Goal: Task Accomplishment & Management: Use online tool/utility

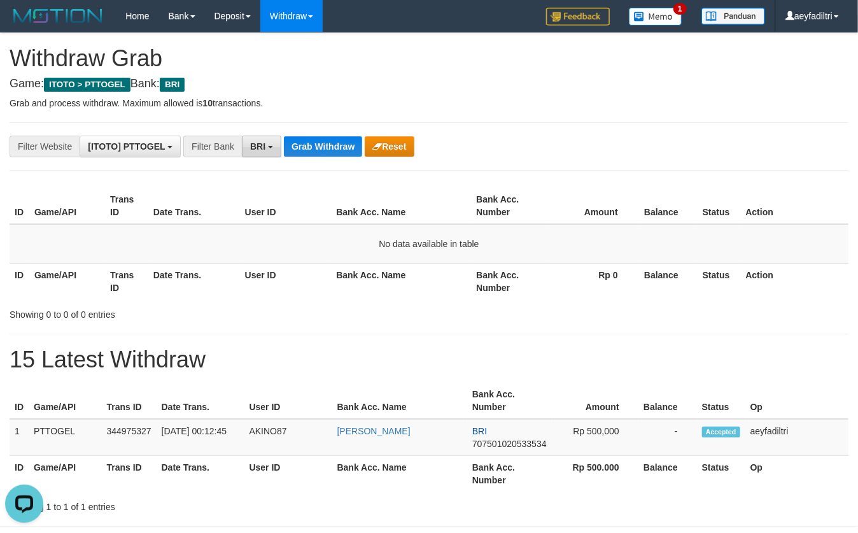
scroll to position [62, 0]
click at [255, 145] on span "BRI" at bounding box center [257, 146] width 15 height 10
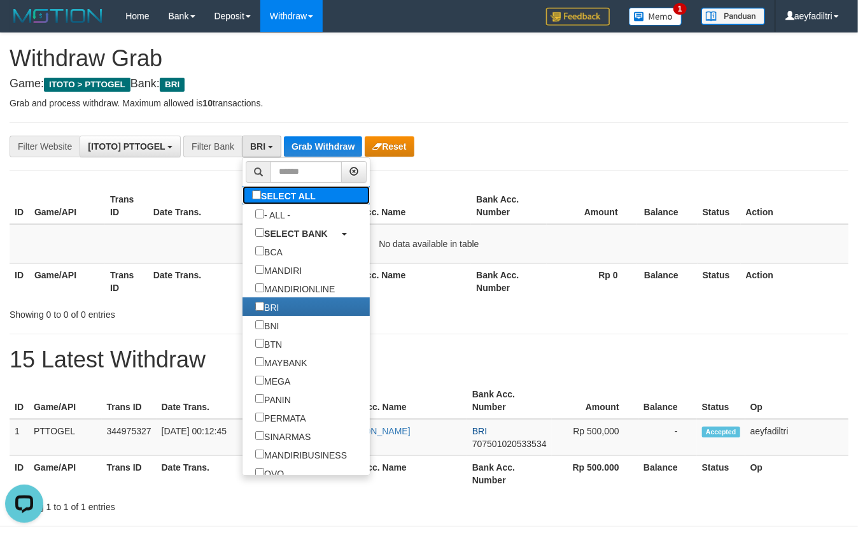
click at [261, 190] on label "SELECT ALL" at bounding box center [286, 195] width 86 height 18
select select "***"
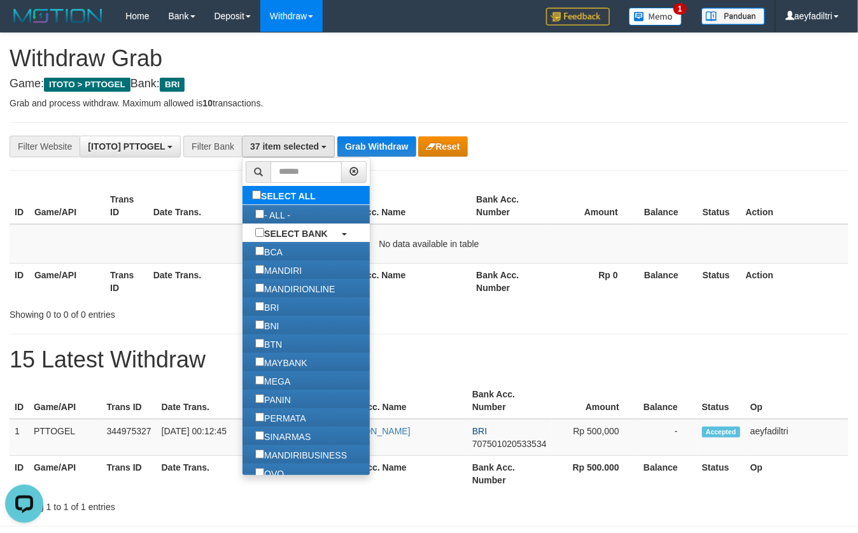
click at [261, 190] on label "SELECT ALL" at bounding box center [286, 195] width 86 height 18
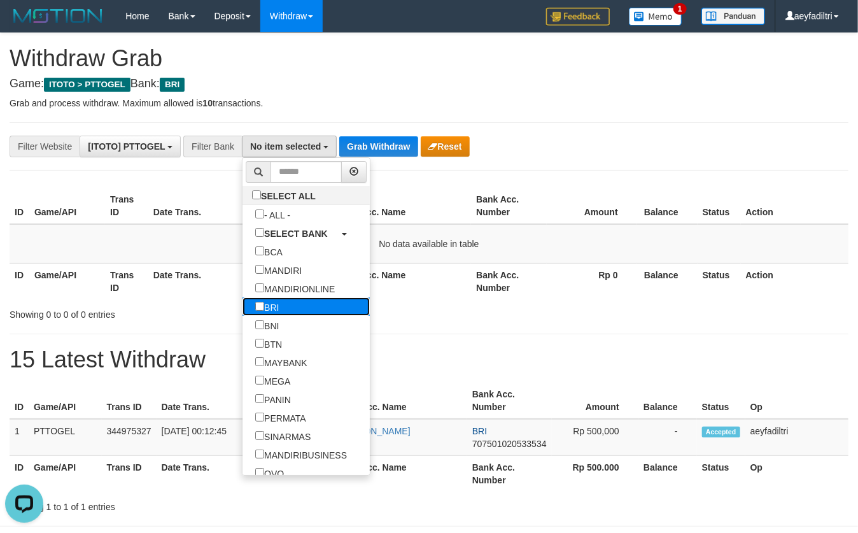
click at [244, 313] on link "BRI" at bounding box center [306, 306] width 127 height 18
click at [429, 316] on div "Showing 0 to 0 of 0 entries" at bounding box center [429, 312] width 858 height 18
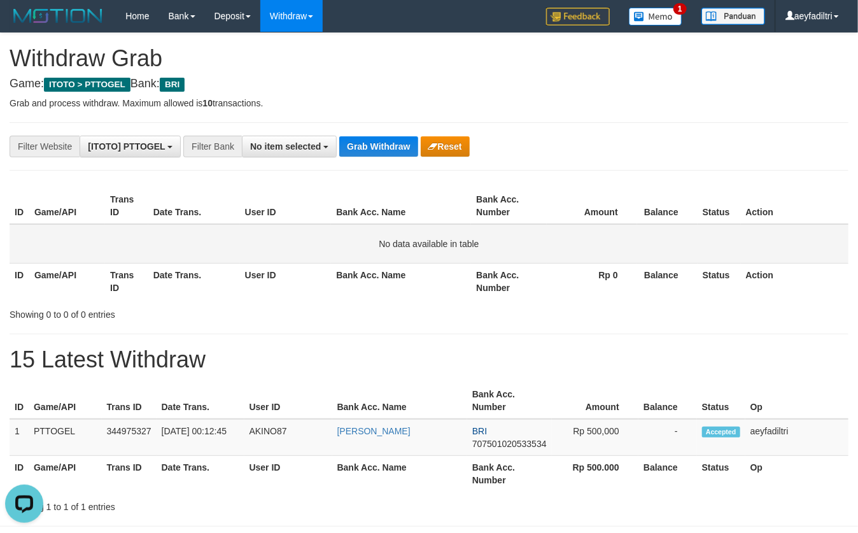
click at [410, 241] on td "No data available in table" at bounding box center [429, 243] width 839 height 39
click at [306, 164] on div "**********" at bounding box center [429, 273] width 858 height 480
click at [306, 157] on div "**********" at bounding box center [429, 273] width 858 height 480
click at [305, 152] on button "No item selected" at bounding box center [289, 147] width 95 height 22
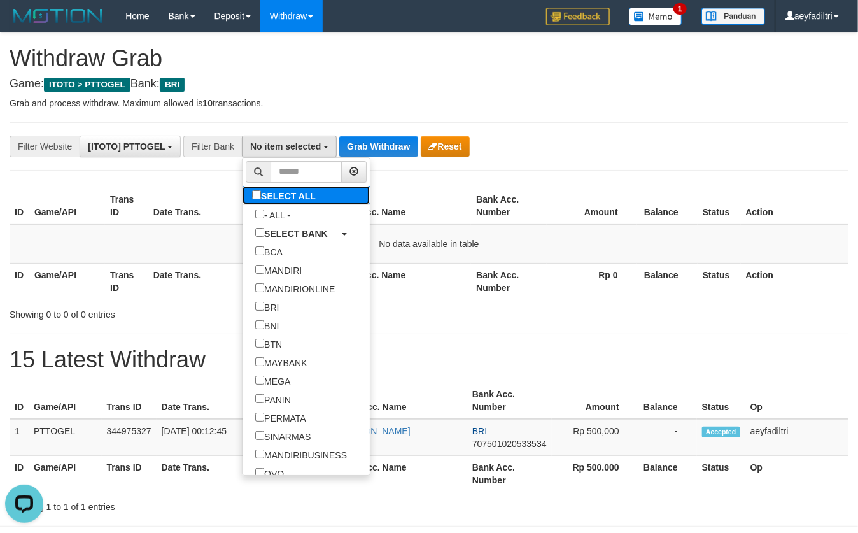
click at [243, 194] on label "SELECT ALL" at bounding box center [286, 195] width 86 height 18
select select "***"
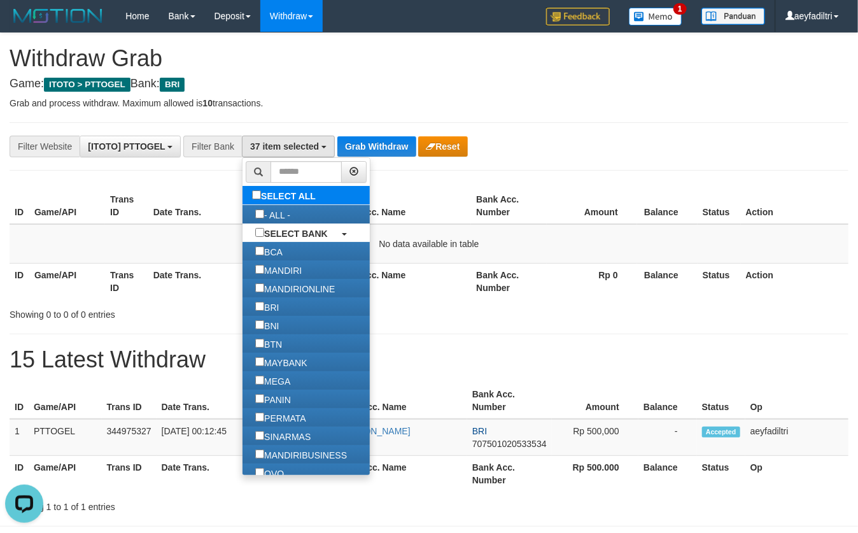
click at [243, 194] on label "SELECT ALL" at bounding box center [286, 195] width 86 height 18
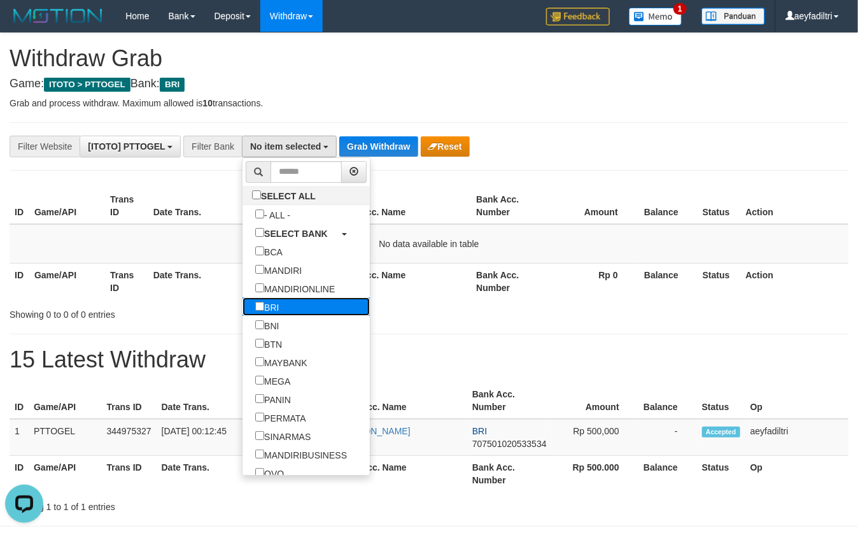
click at [243, 311] on label "BRI" at bounding box center [267, 306] width 49 height 18
select select "***"
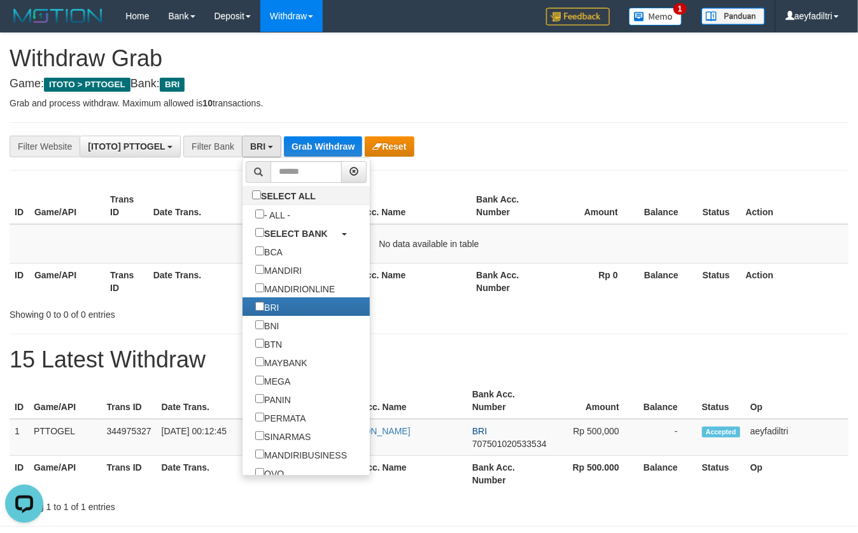
scroll to position [75, 0]
click at [427, 167] on div "**********" at bounding box center [429, 273] width 858 height 480
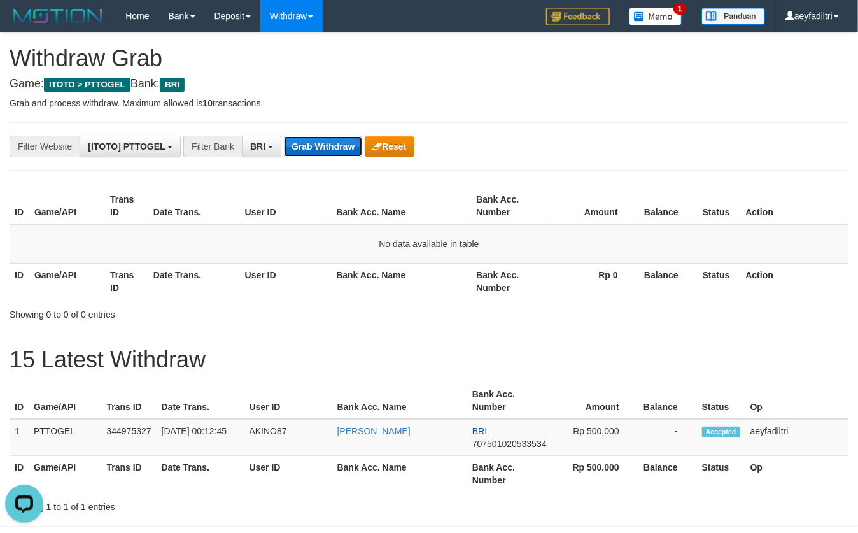
click at [348, 144] on button "Grab Withdraw" at bounding box center [323, 146] width 78 height 20
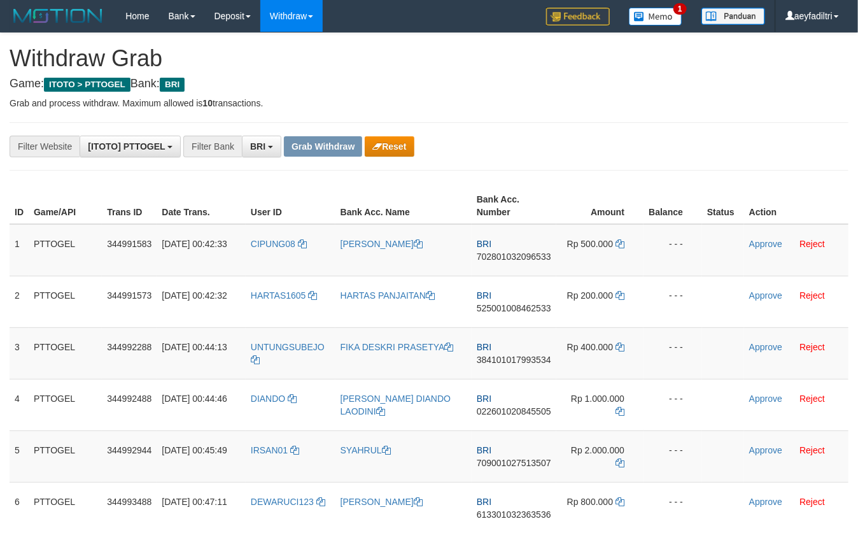
scroll to position [296, 0]
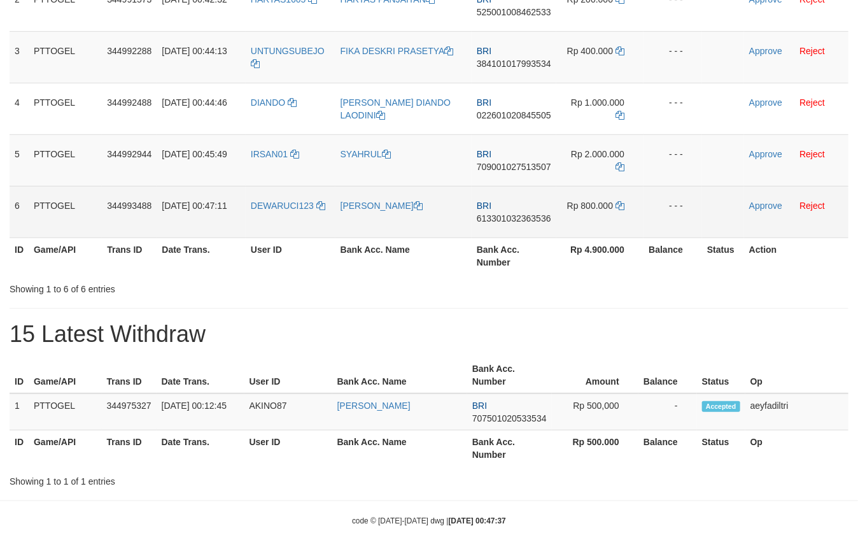
drag, startPoint x: 315, startPoint y: 263, endPoint x: 615, endPoint y: 227, distance: 302.0
click at [615, 227] on tbody "1 PTTOGEL 344991583 [DATE] 00:42:33 CIPUNG08 [PERSON_NAME] BRI 702801032096533 …" at bounding box center [429, 83] width 839 height 310
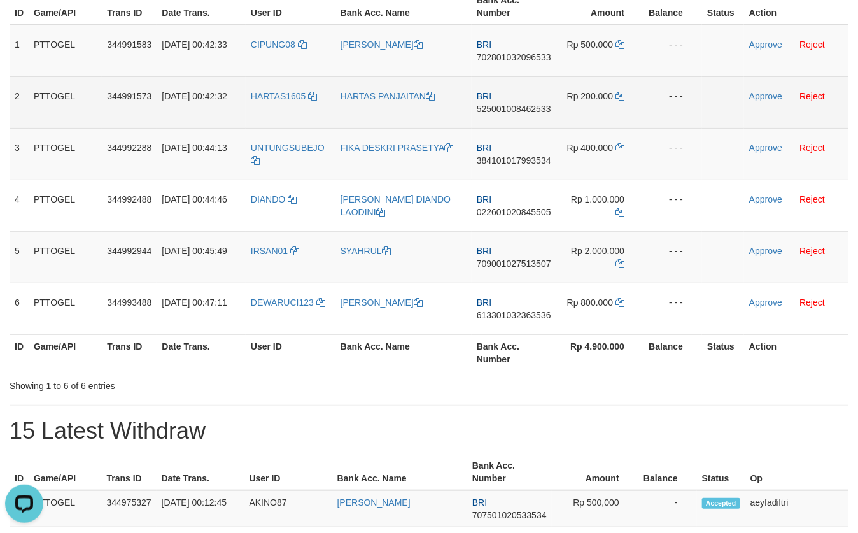
scroll to position [156, 0]
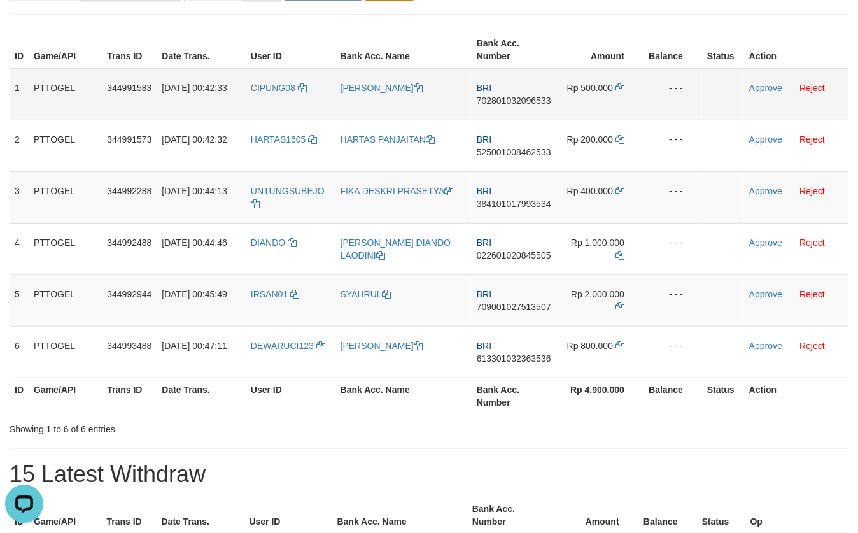
click at [528, 97] on span "702801032096533" at bounding box center [514, 100] width 74 height 10
copy span "702801032096533"
click at [528, 97] on span "702801032096533" at bounding box center [514, 100] width 74 height 10
copy td "BRI 702801032096533"
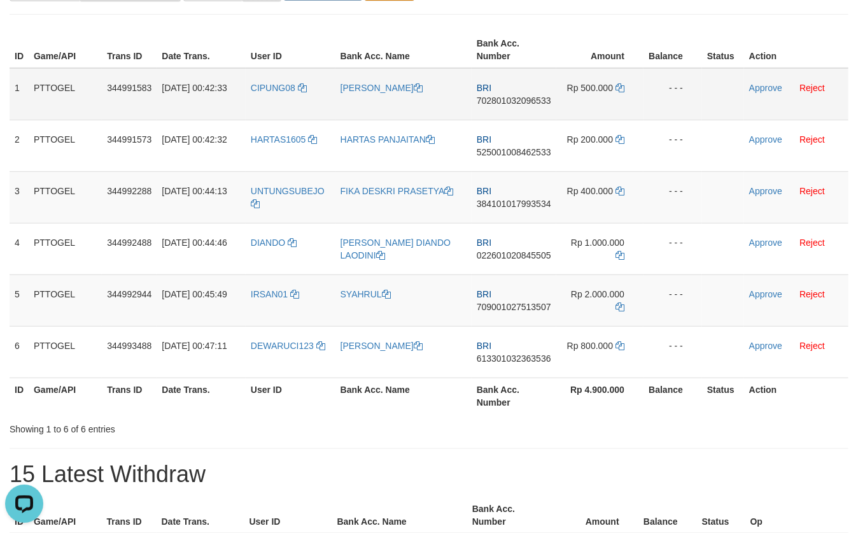
click at [531, 103] on span "702801032096533" at bounding box center [514, 100] width 74 height 10
copy tr
click at [621, 85] on icon at bounding box center [620, 87] width 9 height 9
click at [763, 86] on link "Approve" at bounding box center [765, 88] width 33 height 10
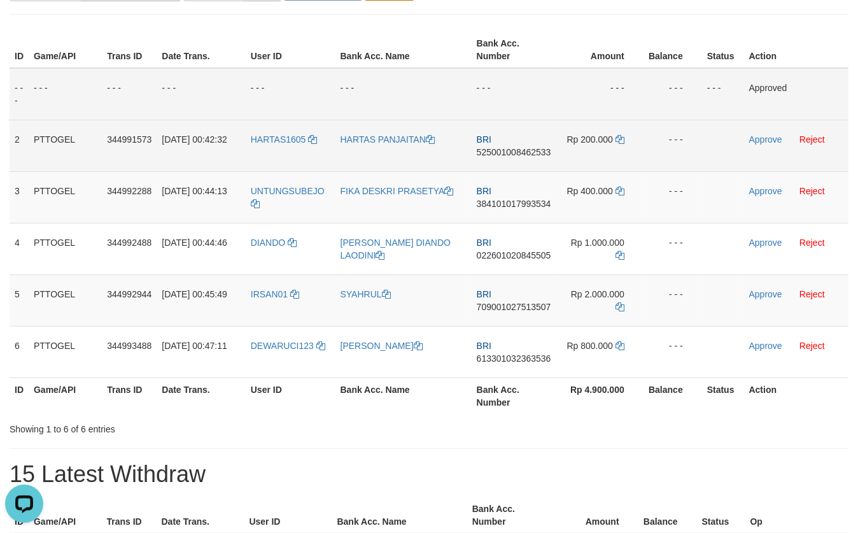
click at [529, 145] on td "BRI 525001008462533" at bounding box center [514, 146] width 85 height 52
click at [529, 148] on span "525001008462533" at bounding box center [514, 152] width 74 height 10
copy span "525001008462533"
click at [529, 148] on span "525001008462533" at bounding box center [514, 152] width 74 height 10
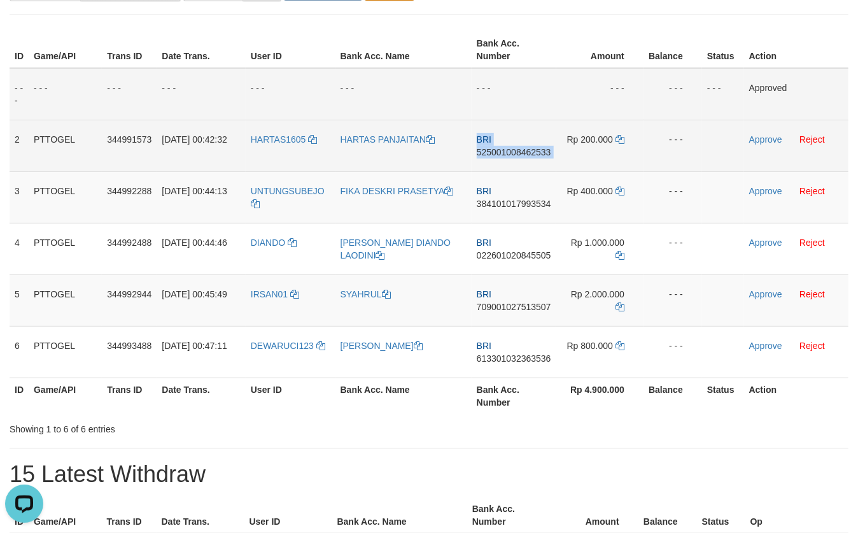
copy td "BRI 525001008462533"
click at [529, 148] on span "525001008462533" at bounding box center [514, 152] width 74 height 10
copy span "525001008462533"
click at [625, 146] on td "Rp 200.000" at bounding box center [599, 146] width 87 height 52
click at [620, 135] on icon at bounding box center [620, 139] width 9 height 9
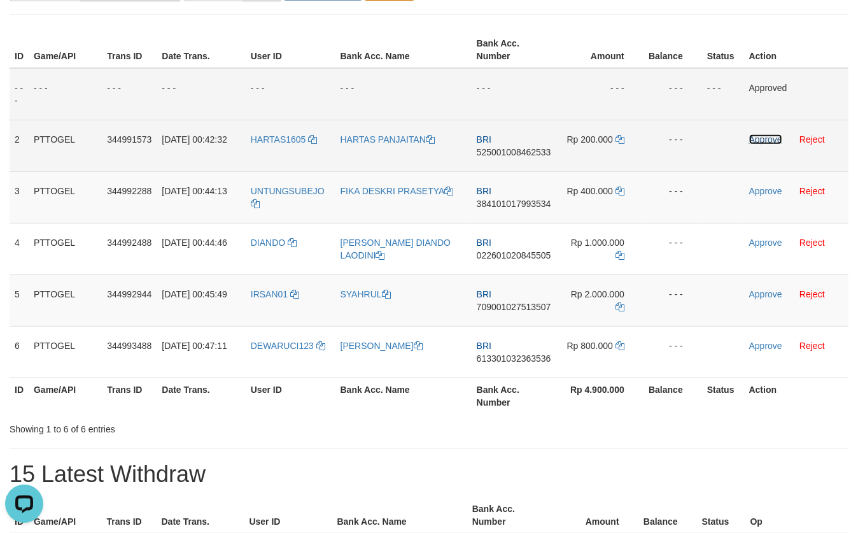
click at [763, 136] on link "Approve" at bounding box center [765, 139] width 33 height 10
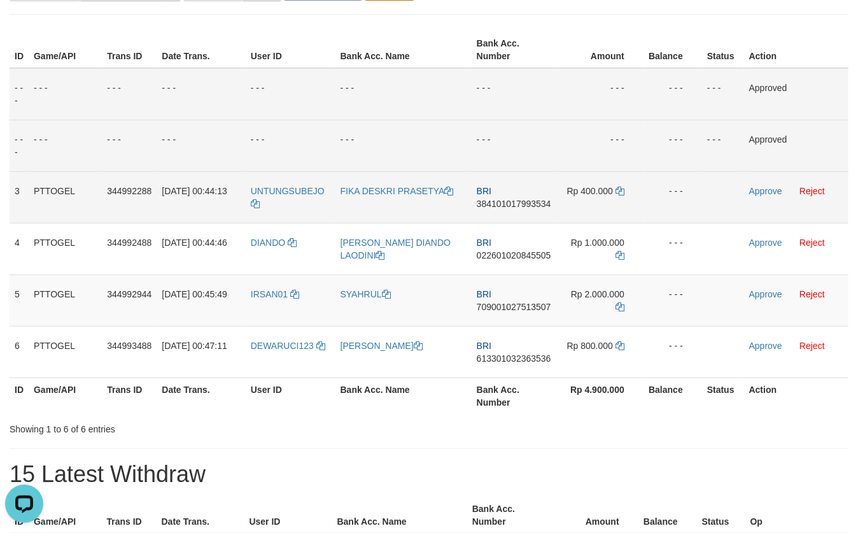
click at [527, 209] on td "BRI 384101017993534" at bounding box center [514, 197] width 85 height 52
click at [527, 207] on span "384101017993534" at bounding box center [514, 204] width 74 height 10
copy span "384101017993534"
click at [527, 207] on span "384101017993534" at bounding box center [514, 204] width 74 height 10
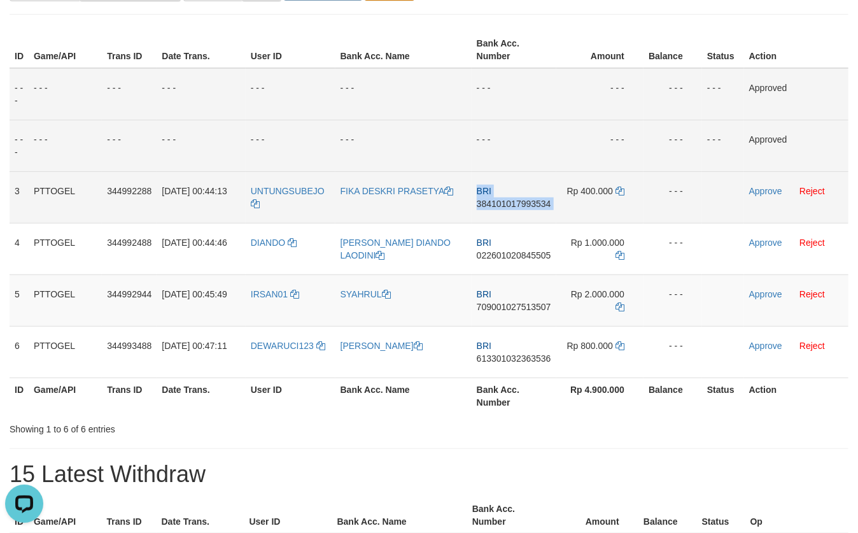
copy td "BRI 384101017993534"
click at [527, 207] on span "384101017993534" at bounding box center [514, 204] width 74 height 10
copy span "384101017993534"
drag, startPoint x: 527, startPoint y: 207, endPoint x: 861, endPoint y: 293, distance: 345.3
click at [541, 206] on span "384101017993534" at bounding box center [514, 204] width 74 height 10
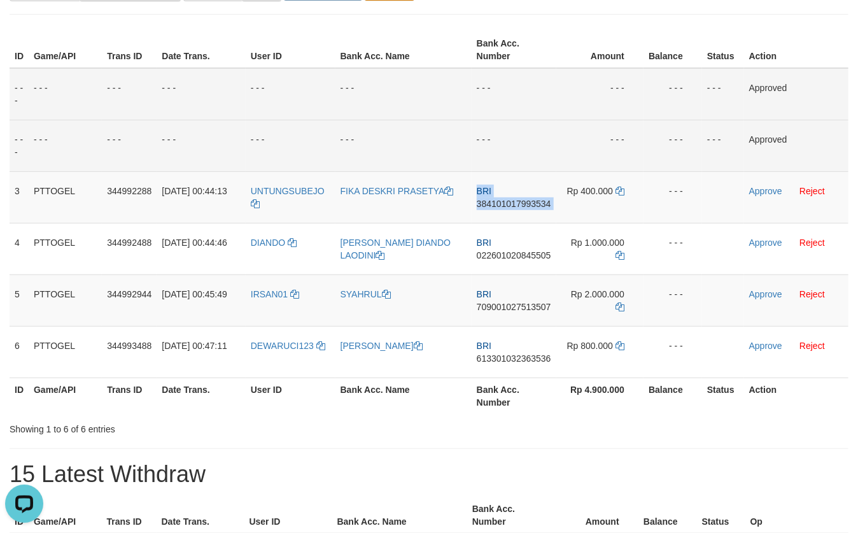
copy td "BRI 384101017993534"
click at [619, 194] on icon at bounding box center [620, 191] width 9 height 9
click at [765, 186] on link "Approve" at bounding box center [765, 191] width 33 height 10
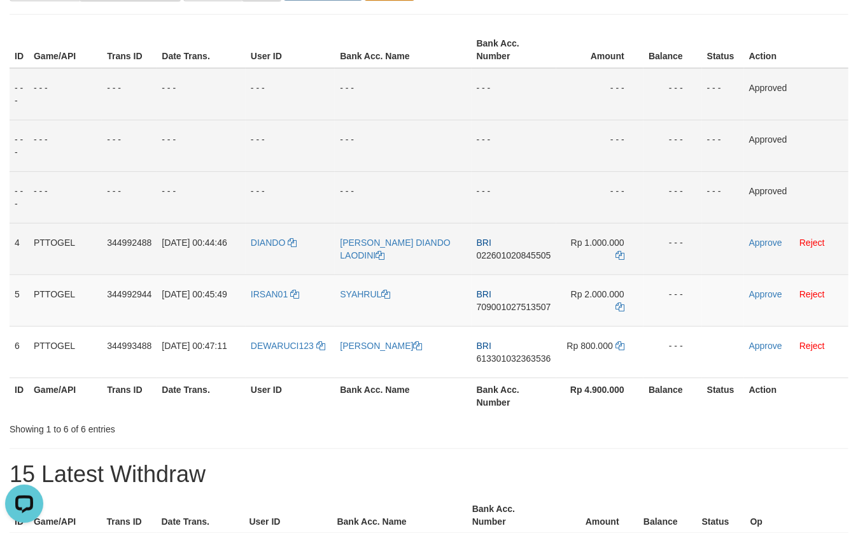
click at [498, 257] on span "022601020845505" at bounding box center [514, 255] width 74 height 10
click at [500, 257] on span "022601020845505" at bounding box center [514, 255] width 74 height 10
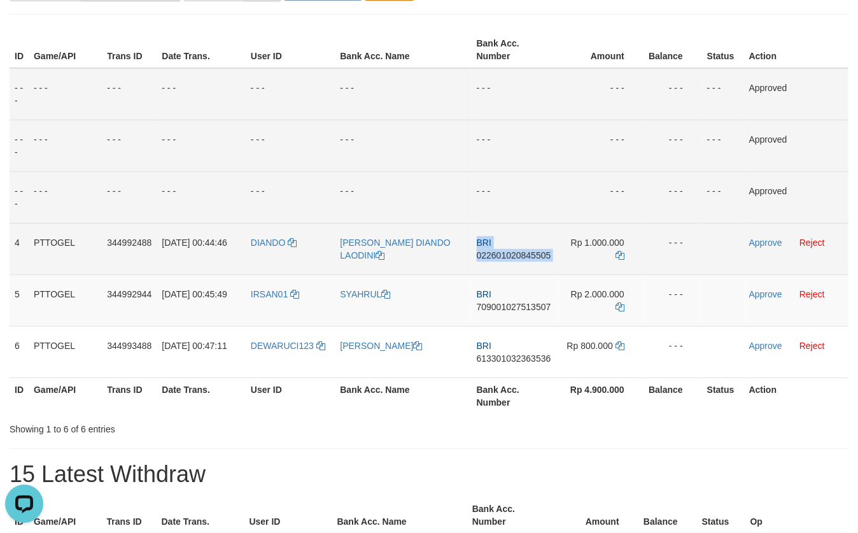
click at [501, 257] on span "022601020845505" at bounding box center [514, 255] width 74 height 10
click at [617, 257] on icon at bounding box center [620, 255] width 9 height 9
click at [618, 258] on icon at bounding box center [620, 255] width 9 height 9
click at [767, 246] on link "Approve" at bounding box center [765, 242] width 33 height 10
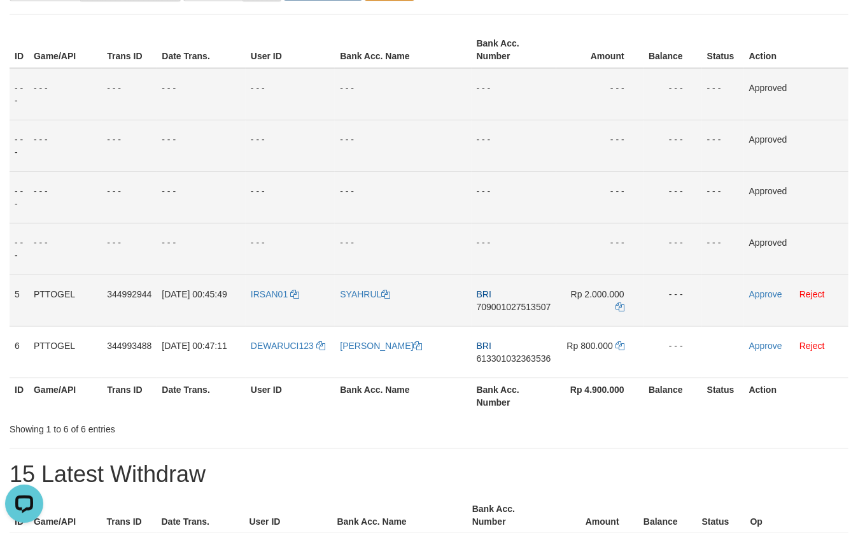
click at [495, 304] on span "709001027513507" at bounding box center [514, 307] width 74 height 10
click at [624, 305] on icon at bounding box center [620, 306] width 9 height 9
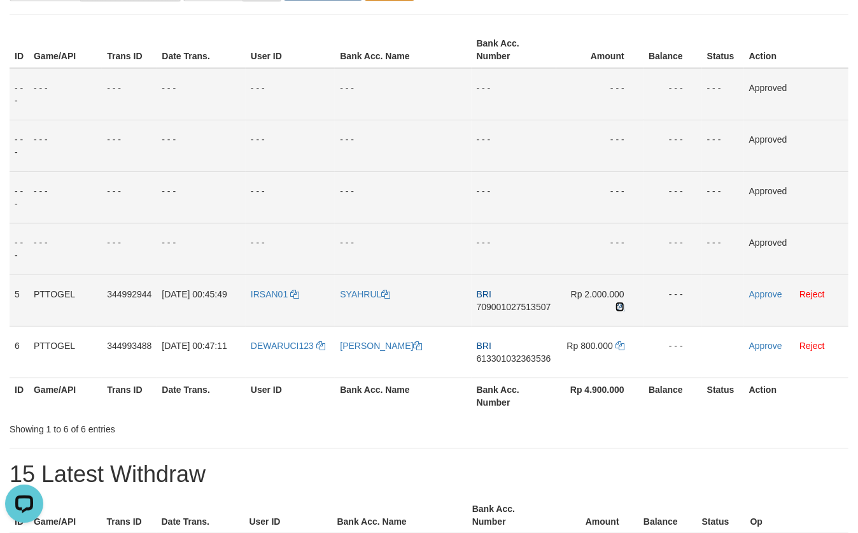
click at [624, 305] on icon at bounding box center [620, 306] width 9 height 9
click at [768, 293] on link "Approve" at bounding box center [765, 294] width 33 height 10
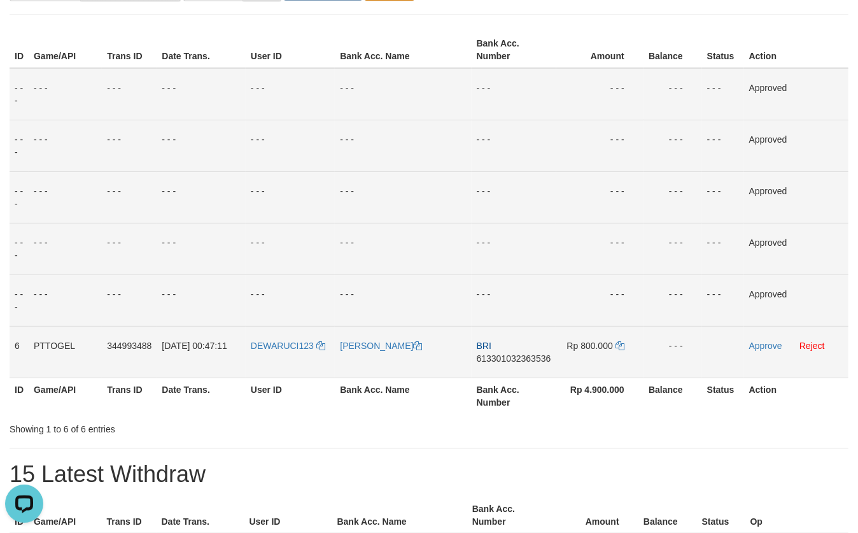
click at [522, 358] on span "613301032363536" at bounding box center [514, 358] width 74 height 10
drag, startPoint x: 522, startPoint y: 359, endPoint x: 622, endPoint y: 338, distance: 102.1
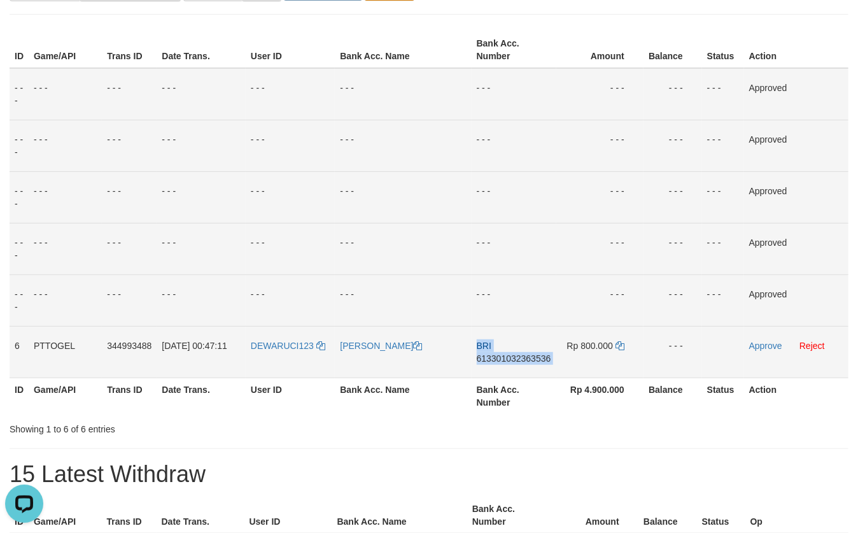
click at [524, 359] on span "613301032363536" at bounding box center [514, 358] width 74 height 10
click at [626, 345] on td "Rp 800.000" at bounding box center [599, 352] width 87 height 52
click at [621, 346] on icon at bounding box center [620, 345] width 9 height 9
click at [767, 348] on link "Approve" at bounding box center [765, 346] width 33 height 10
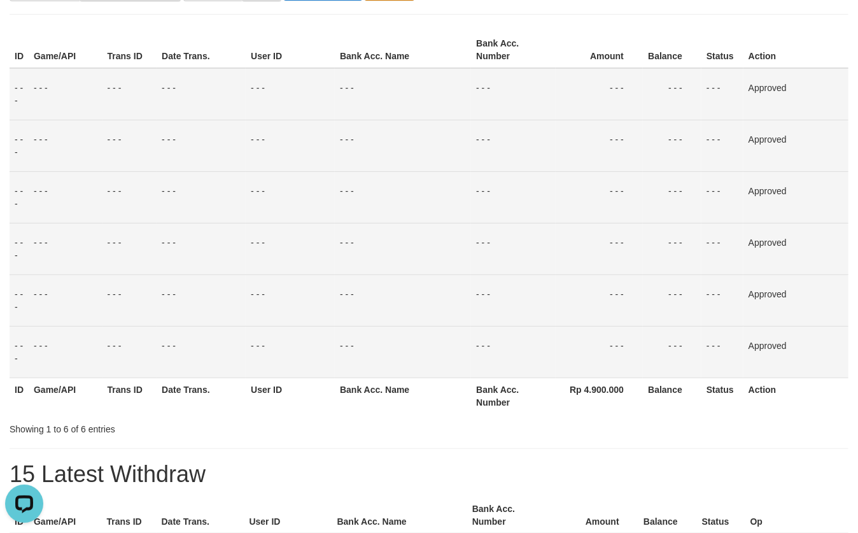
scroll to position [16, 0]
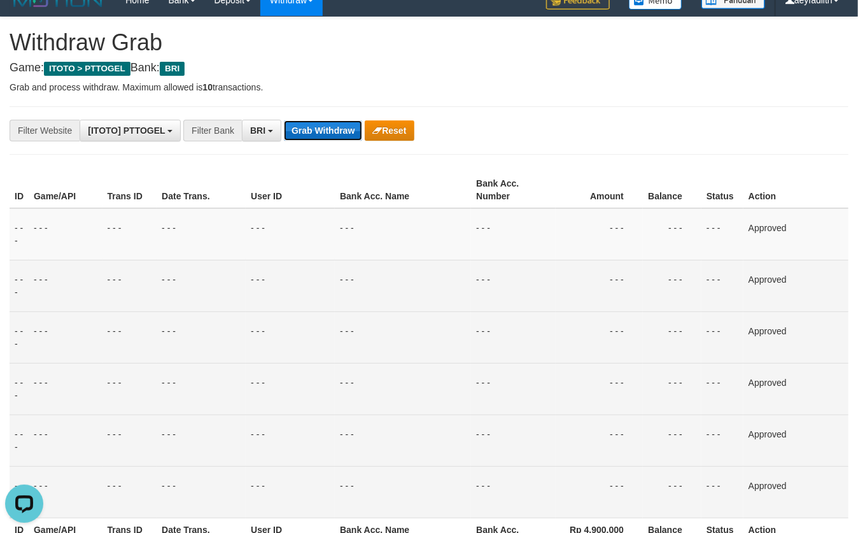
click at [315, 134] on button "Grab Withdraw" at bounding box center [323, 130] width 78 height 20
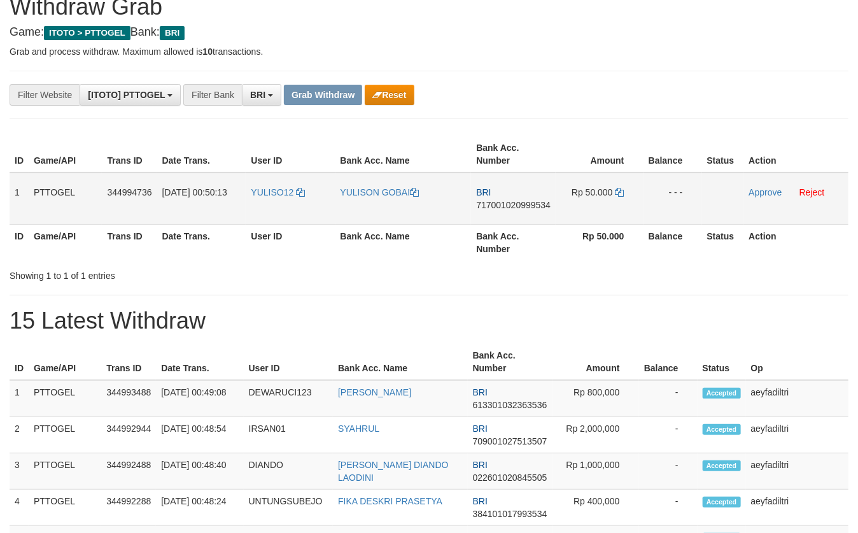
scroll to position [70, 0]
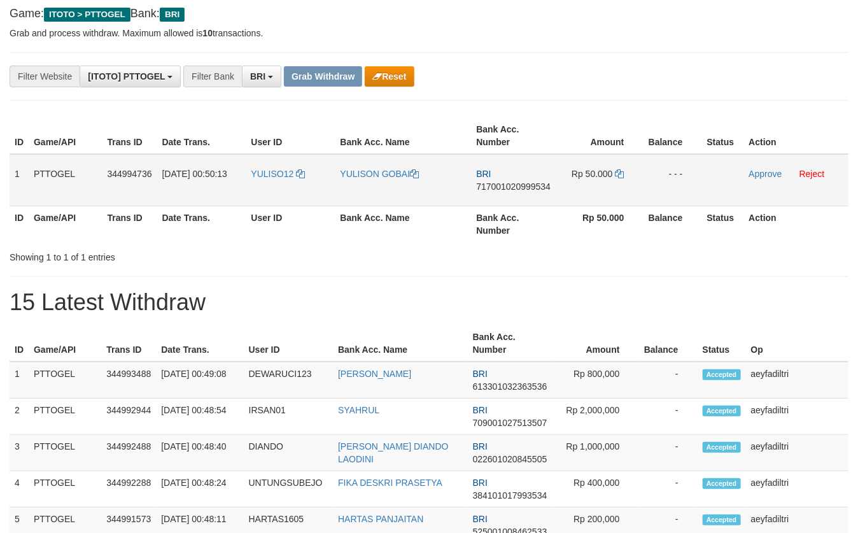
drag, startPoint x: 326, startPoint y: 194, endPoint x: 560, endPoint y: 181, distance: 234.7
click at [560, 181] on tr "1 PTTOGEL 344994736 01/10/2025 00:50:13 YULISO12 YULISON GOBAI BRI 717001020999…" at bounding box center [429, 180] width 839 height 52
click at [504, 183] on span "717001020999534" at bounding box center [513, 186] width 74 height 10
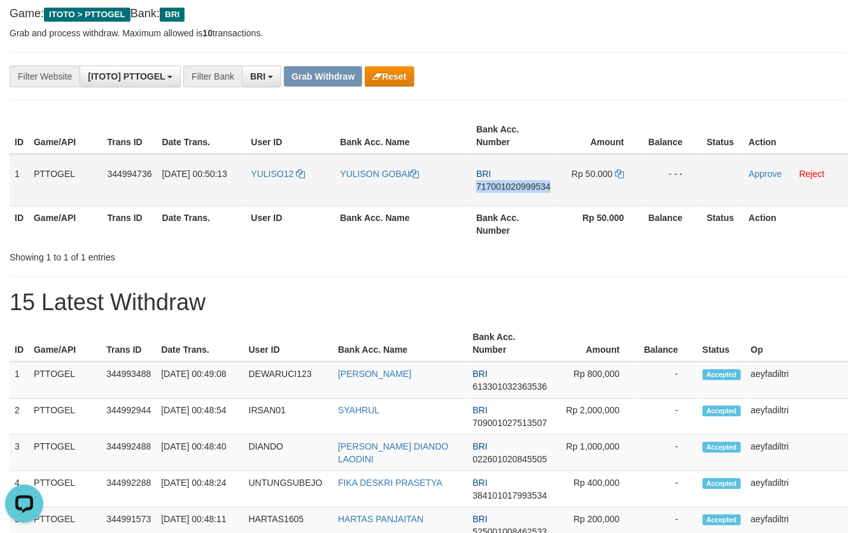
copy span "717001020999534"
click at [504, 183] on span "717001020999534" at bounding box center [513, 186] width 74 height 10
copy td "BRI 717001020999534"
click at [504, 183] on span "717001020999534" at bounding box center [513, 186] width 74 height 10
copy span "717001020999534"
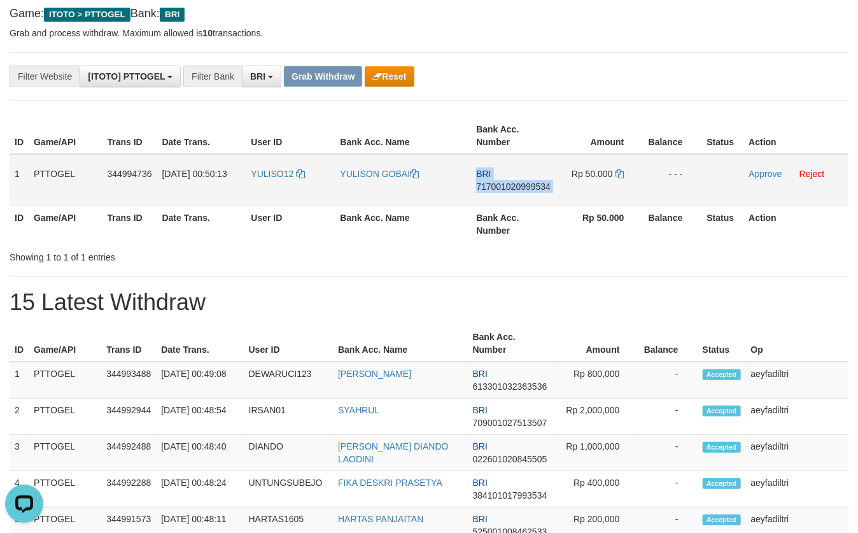
click at [504, 183] on span "717001020999534" at bounding box center [513, 186] width 74 height 10
copy td "BRI 717001020999534"
click at [504, 186] on span "717001020999534" at bounding box center [513, 186] width 74 height 10
copy span "717001020999534"
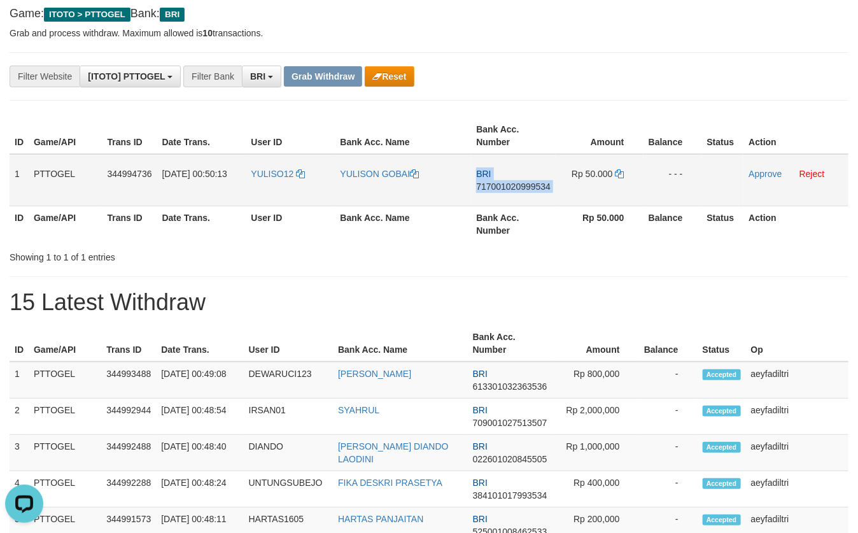
click at [504, 186] on span "717001020999534" at bounding box center [513, 186] width 74 height 10
copy td "BRI 717001020999534"
click at [618, 178] on link at bounding box center [620, 174] width 9 height 10
click at [760, 177] on link "Approve" at bounding box center [765, 174] width 33 height 10
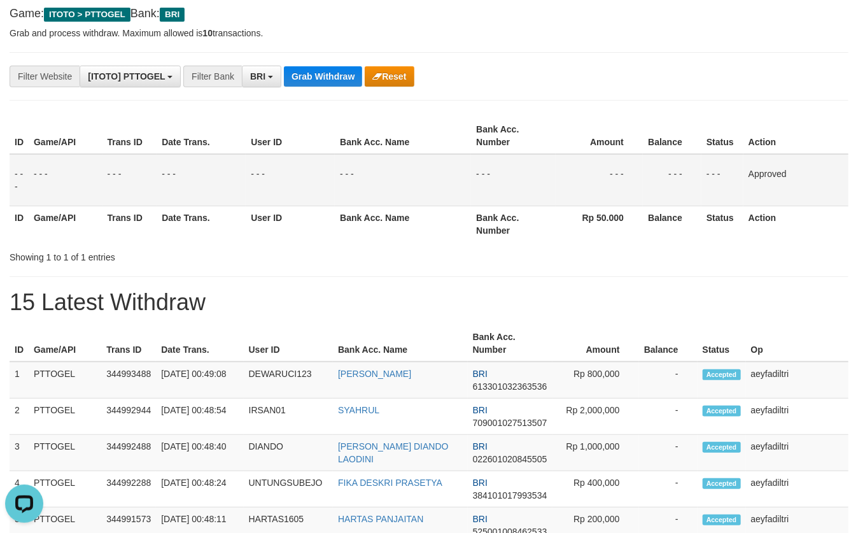
click at [319, 95] on div "**********" at bounding box center [429, 318] width 858 height 710
click at [325, 80] on button "Grab Withdraw" at bounding box center [323, 76] width 78 height 20
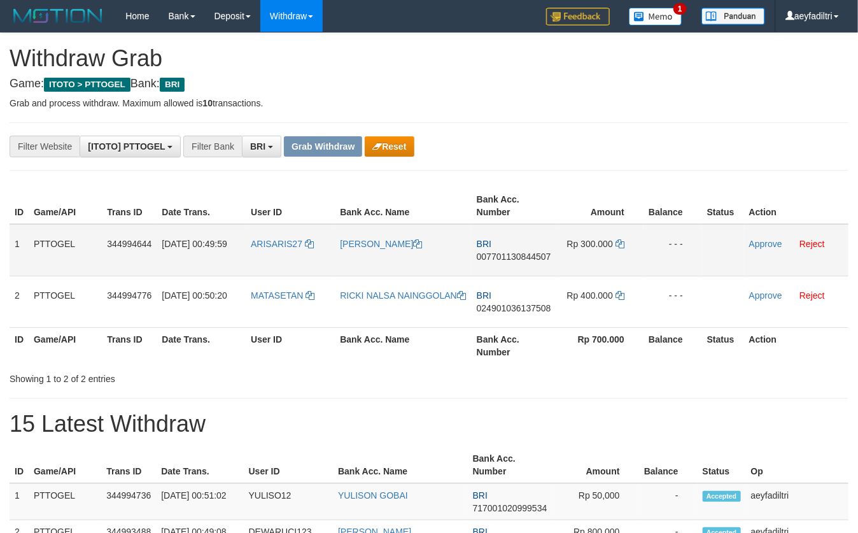
scroll to position [62, 0]
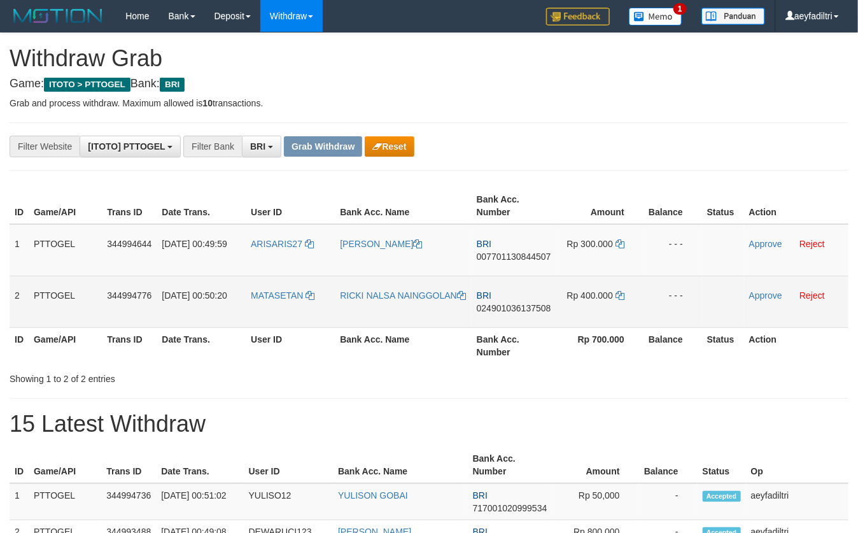
click at [593, 312] on tbody "1 PTTOGEL 344994644 01/10/2025 00:49:59 ARISARIS27 MELVIN C F WAYEGA BRI 007701…" at bounding box center [429, 276] width 839 height 104
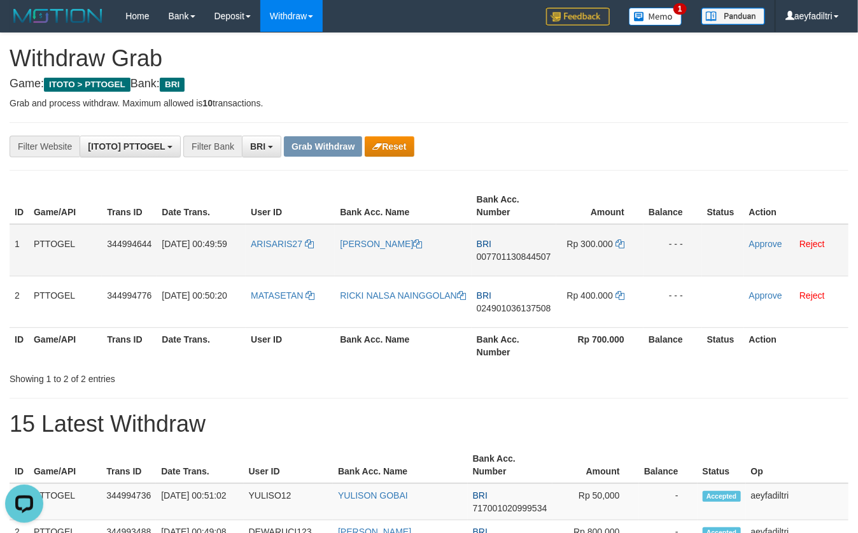
click at [534, 255] on span "007701130844507" at bounding box center [514, 256] width 74 height 10
copy span "007701130844507"
copy td "BRI 007701130844507"
click at [534, 255] on span "007701130844507" at bounding box center [514, 256] width 74 height 10
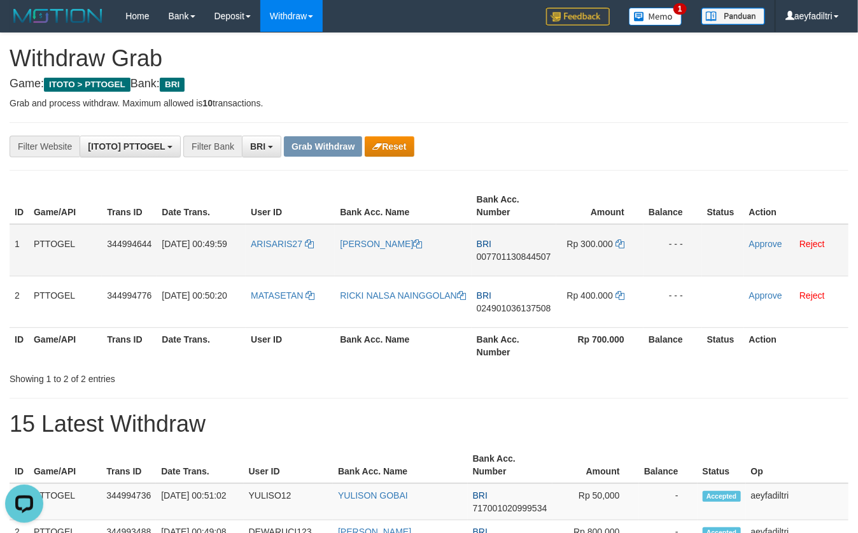
click at [513, 258] on span "007701130844507" at bounding box center [514, 256] width 74 height 10
copy span "007701130844507"
drag, startPoint x: 513, startPoint y: 258, endPoint x: 849, endPoint y: 241, distance: 336.6
click at [521, 258] on span "007701130844507" at bounding box center [514, 256] width 74 height 10
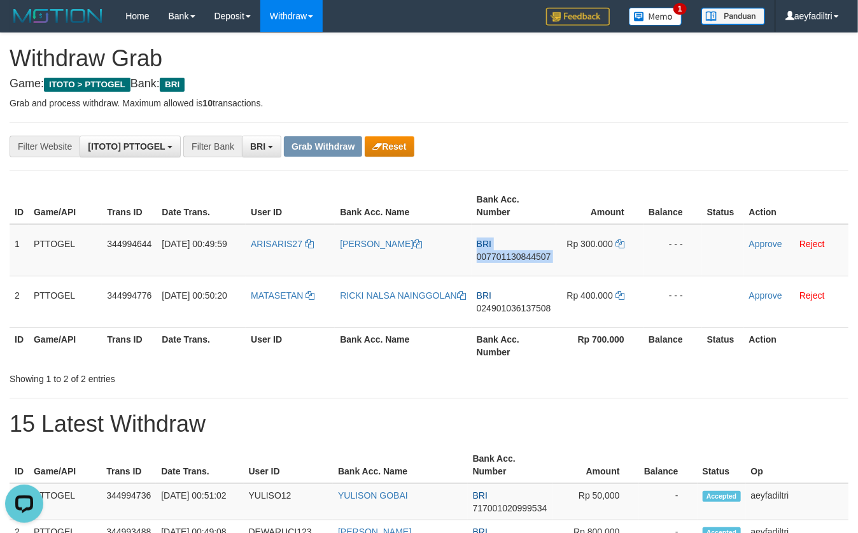
copy td "BRI 007701130844507"
click at [621, 242] on icon at bounding box center [620, 243] width 9 height 9
click at [756, 248] on link "Approve" at bounding box center [765, 244] width 33 height 10
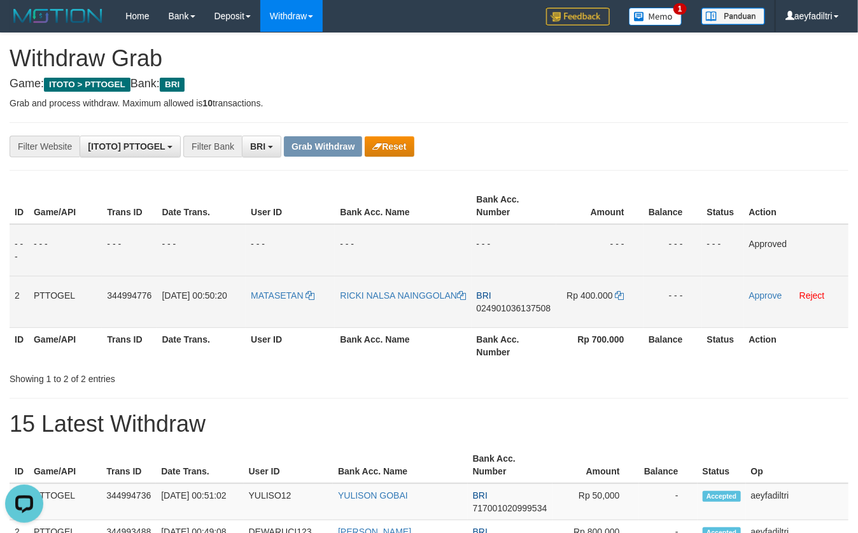
click at [520, 301] on td "BRI 024901036137508" at bounding box center [514, 302] width 85 height 52
click at [517, 305] on span "024901036137508" at bounding box center [514, 308] width 74 height 10
copy span "024901036137508"
click at [517, 305] on span "024901036137508" at bounding box center [514, 308] width 74 height 10
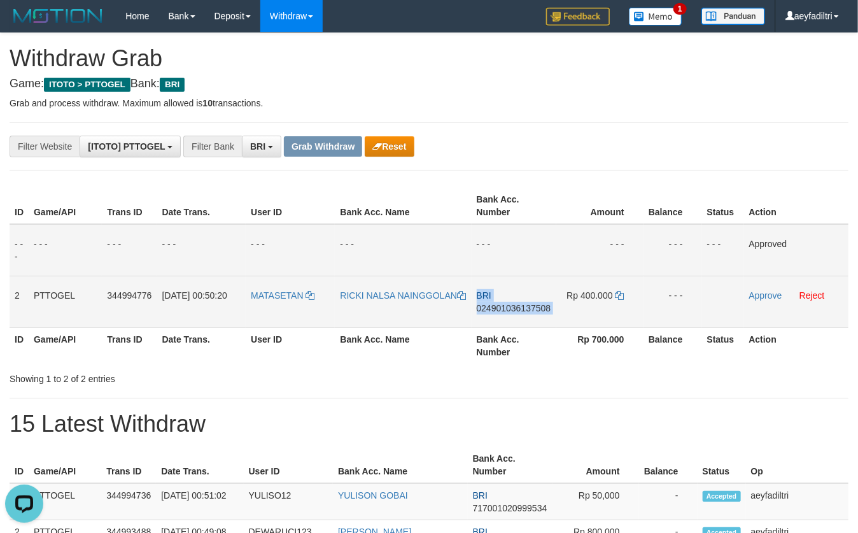
copy td "BRI 024901036137508"
click at [517, 305] on span "024901036137508" at bounding box center [514, 308] width 74 height 10
copy span "024901036137508"
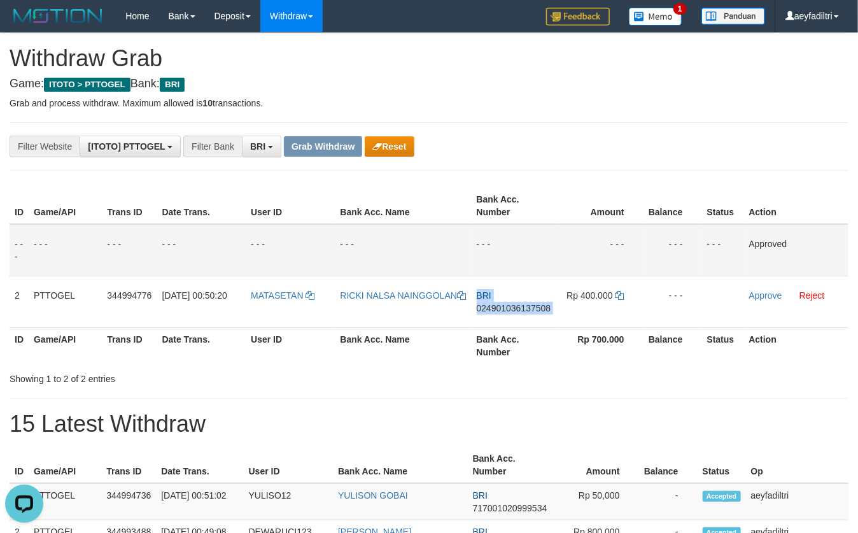
drag, startPoint x: 520, startPoint y: 309, endPoint x: 749, endPoint y: 357, distance: 234.7
click at [539, 316] on td "BRI 024901036137508" at bounding box center [514, 302] width 85 height 52
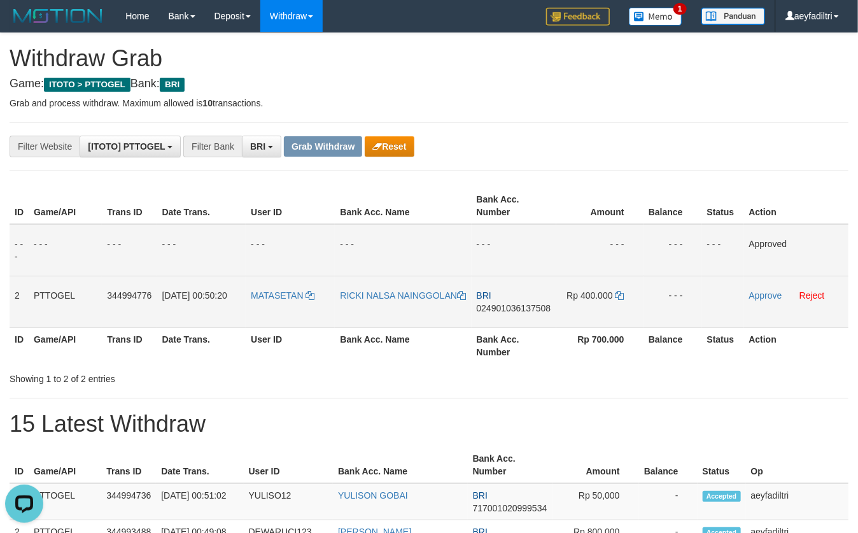
click at [618, 300] on td "Rp 400.000" at bounding box center [599, 302] width 87 height 52
click at [618, 298] on icon at bounding box center [620, 295] width 9 height 9
click at [620, 296] on icon at bounding box center [620, 295] width 9 height 9
click at [768, 297] on link "Approve" at bounding box center [765, 295] width 33 height 10
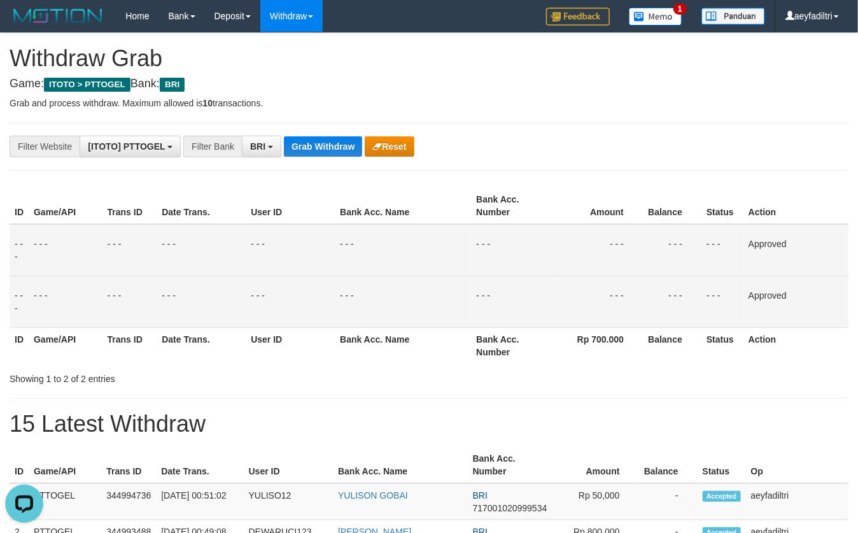
click at [310, 131] on div "**********" at bounding box center [429, 432] width 858 height 798
click at [310, 137] on div "**********" at bounding box center [429, 432] width 858 height 798
click at [310, 138] on button "Grab Withdraw" at bounding box center [323, 146] width 78 height 20
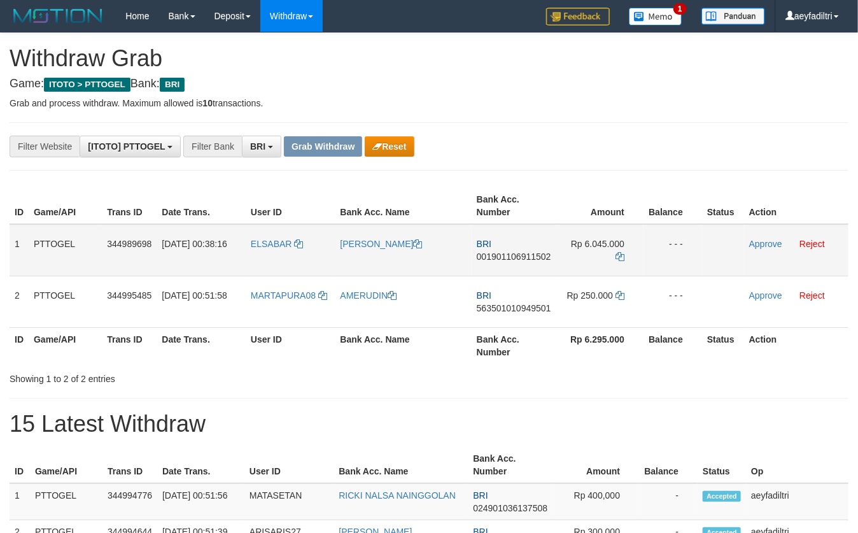
scroll to position [62, 0]
drag, startPoint x: 375, startPoint y: 258, endPoint x: 559, endPoint y: 267, distance: 184.2
click at [559, 267] on tr "1 PTTOGEL 344989698 [DATE] 00:38:16 [GEOGRAPHIC_DATA] [PERSON_NAME] BRI 0019011…" at bounding box center [429, 250] width 839 height 52
click at [420, 143] on div "**********" at bounding box center [357, 147] width 715 height 22
click at [419, 143] on div "**********" at bounding box center [357, 147] width 715 height 22
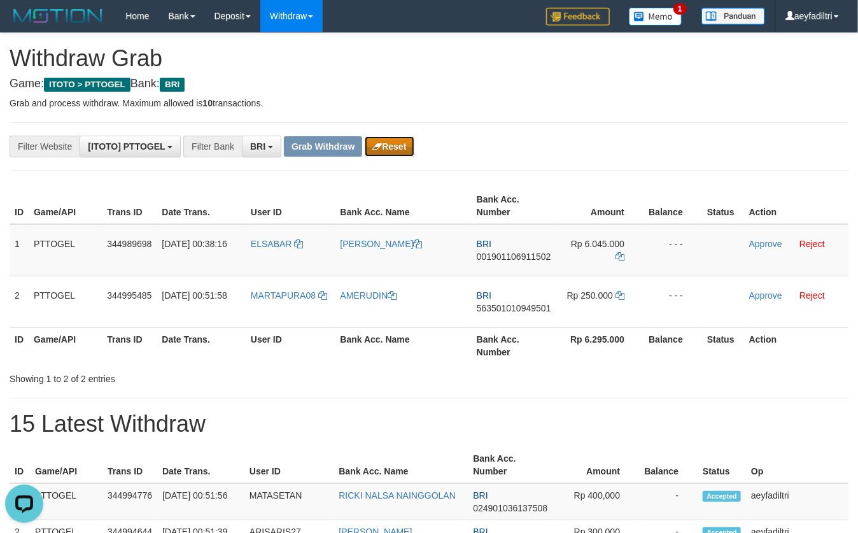
scroll to position [0, 0]
click at [406, 146] on button "Reset" at bounding box center [389, 146] width 49 height 20
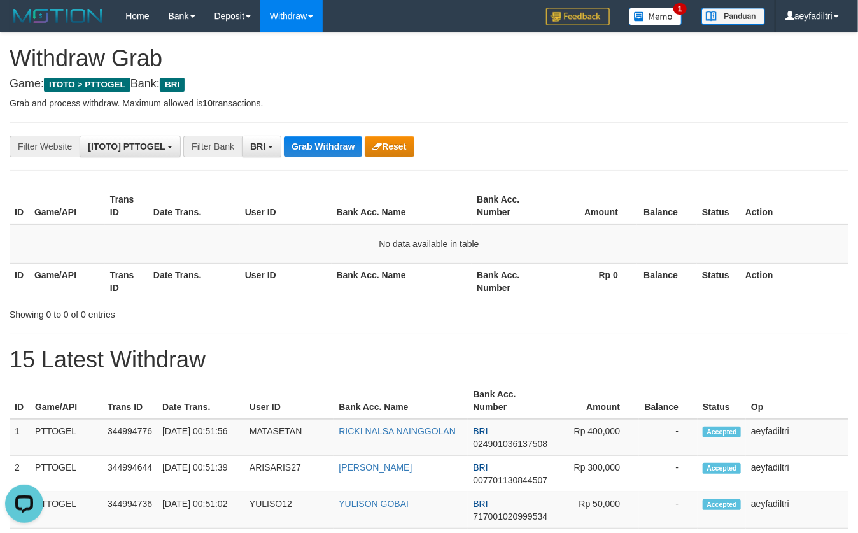
click at [328, 332] on div "**********" at bounding box center [429, 436] width 858 height 807
click at [334, 310] on div "Showing 0 to 0 of 0 entries" at bounding box center [179, 312] width 339 height 18
click at [523, 365] on h1 "15 Latest Withdraw" at bounding box center [429, 359] width 839 height 25
click at [413, 282] on th "Bank Acc. Name" at bounding box center [402, 281] width 141 height 36
click at [456, 317] on div "Showing 0 to 0 of 0 entries" at bounding box center [429, 312] width 858 height 18
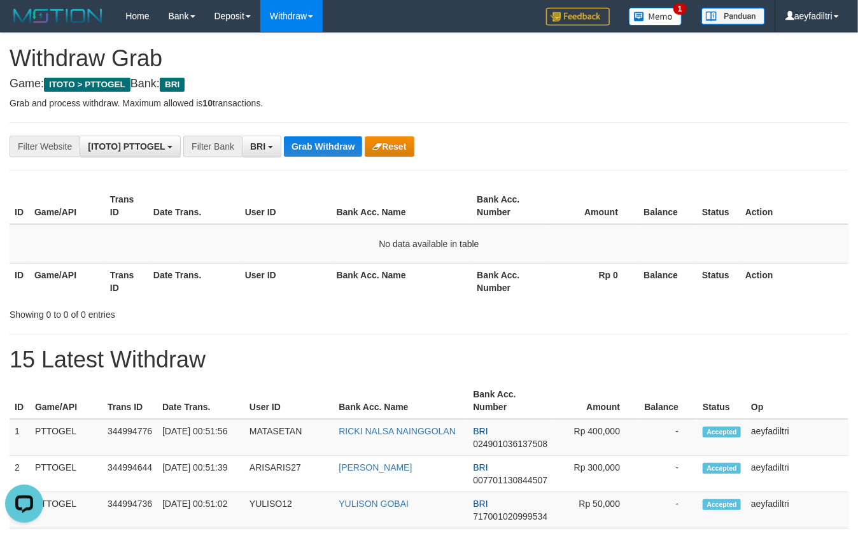
click at [435, 319] on div "Showing 0 to 0 of 0 entries" at bounding box center [429, 312] width 858 height 18
drag, startPoint x: 747, startPoint y: 84, endPoint x: 861, endPoint y: 110, distance: 116.1
click at [749, 87] on h4 "Game: ITOTO > PTTOGEL Bank: BRI" at bounding box center [429, 84] width 839 height 13
click at [363, 214] on th "Bank Acc. Name" at bounding box center [402, 206] width 141 height 36
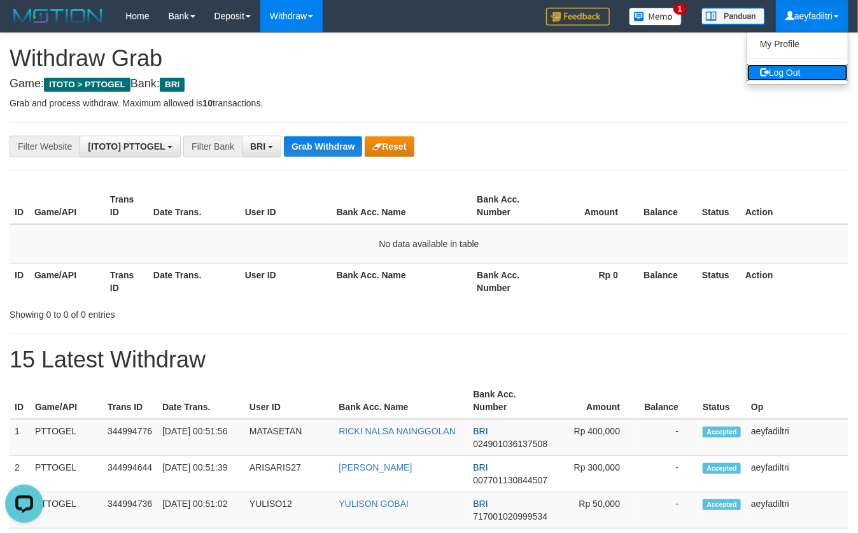
click at [802, 73] on link "Log Out" at bounding box center [797, 72] width 101 height 17
